Goal: Register for event/course

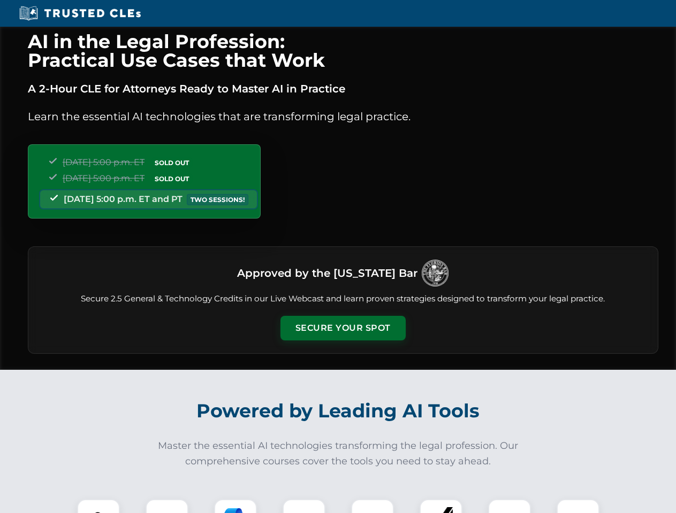
click at [342, 328] on button "Secure Your Spot" at bounding box center [342, 328] width 125 height 25
click at [98, 507] on img at bounding box center [98, 520] width 31 height 31
click at [167, 507] on div at bounding box center [166, 521] width 43 height 43
